Goal: Find specific page/section: Find specific page/section

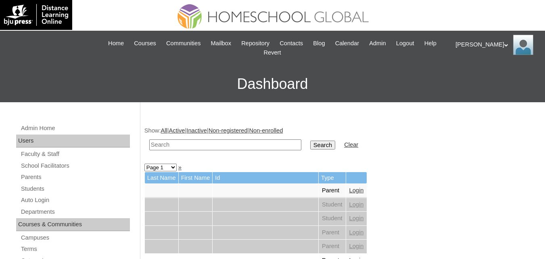
click at [198, 145] on input "text" at bounding box center [225, 144] width 152 height 11
click at [219, 144] on input "text" at bounding box center [225, 144] width 152 height 11
paste input "Sarah Asha"
type input "Sarah Asha"
click at [310, 145] on input "Search" at bounding box center [322, 144] width 25 height 9
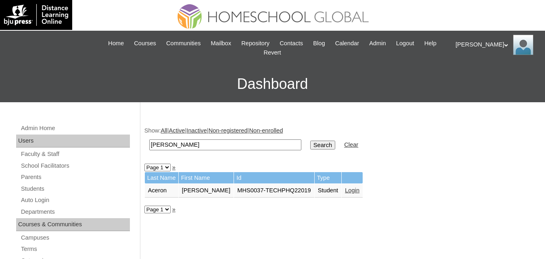
click at [345, 191] on link "Login" at bounding box center [352, 190] width 15 height 6
